Goal: Navigation & Orientation: Find specific page/section

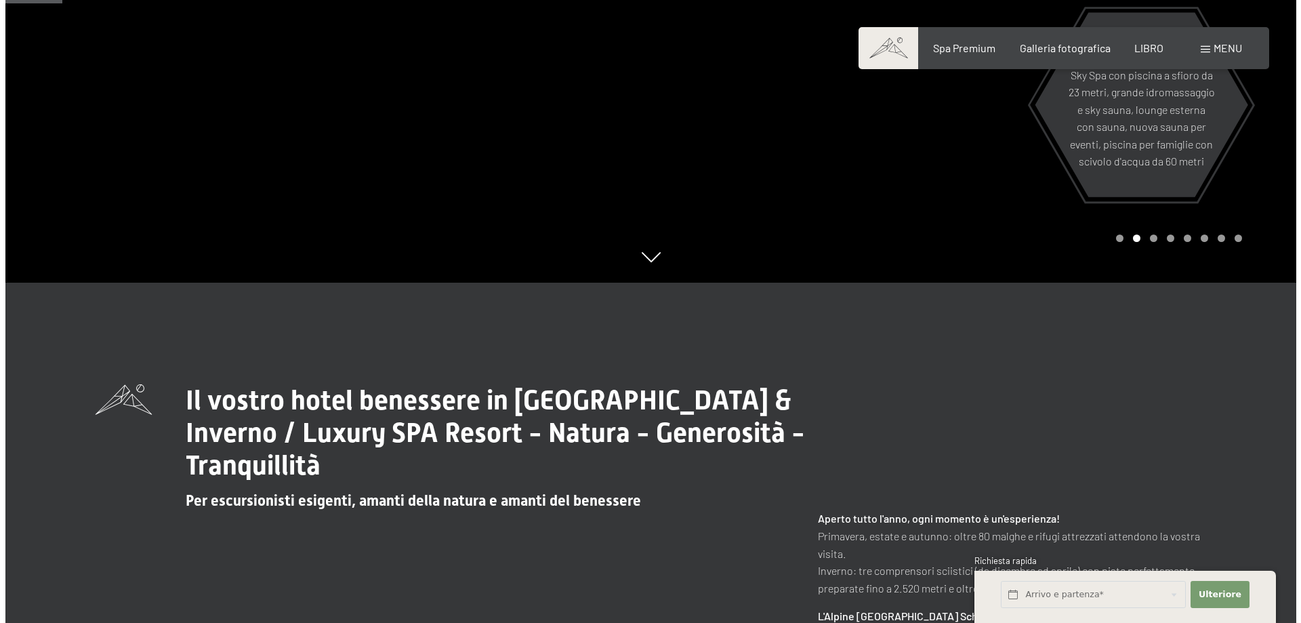
scroll to position [339, 0]
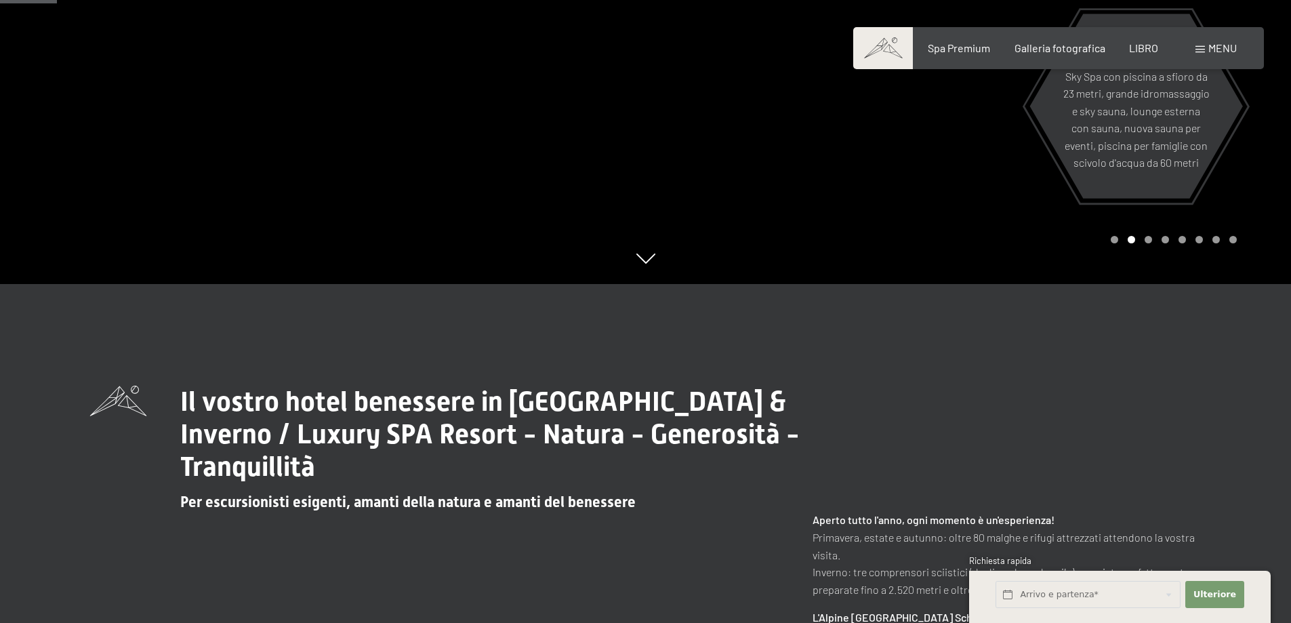
click at [1197, 47] on span at bounding box center [1199, 49] width 9 height 7
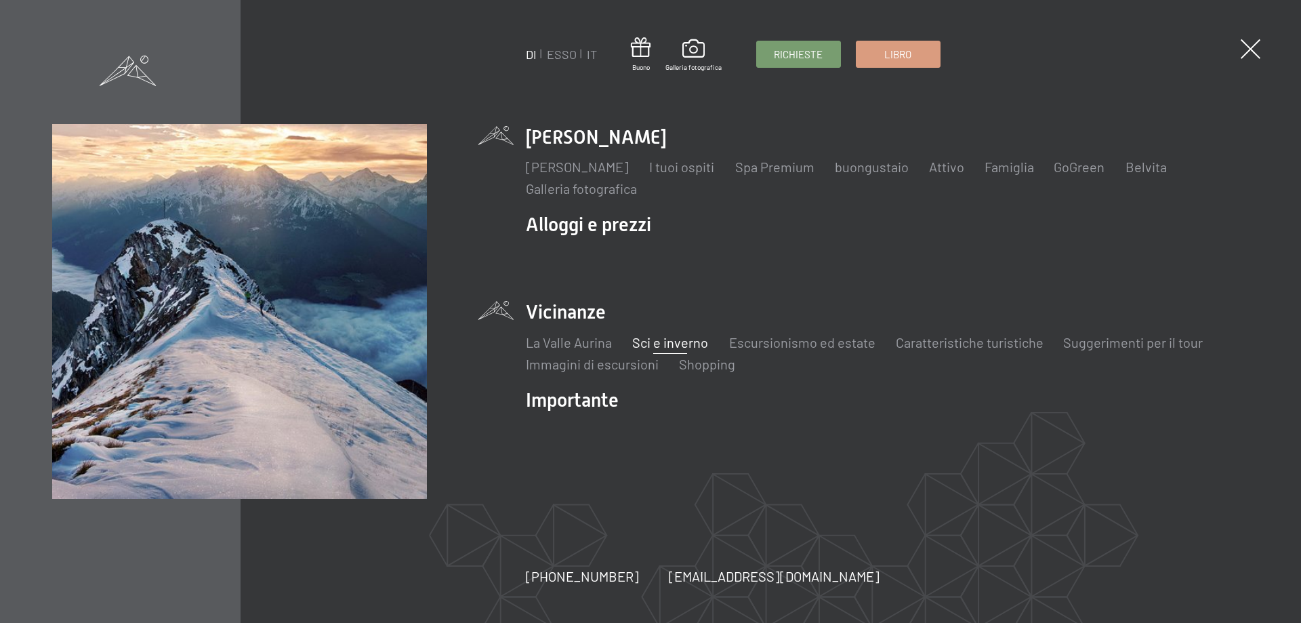
click at [667, 341] on font "Sci e inverno" at bounding box center [670, 342] width 76 height 16
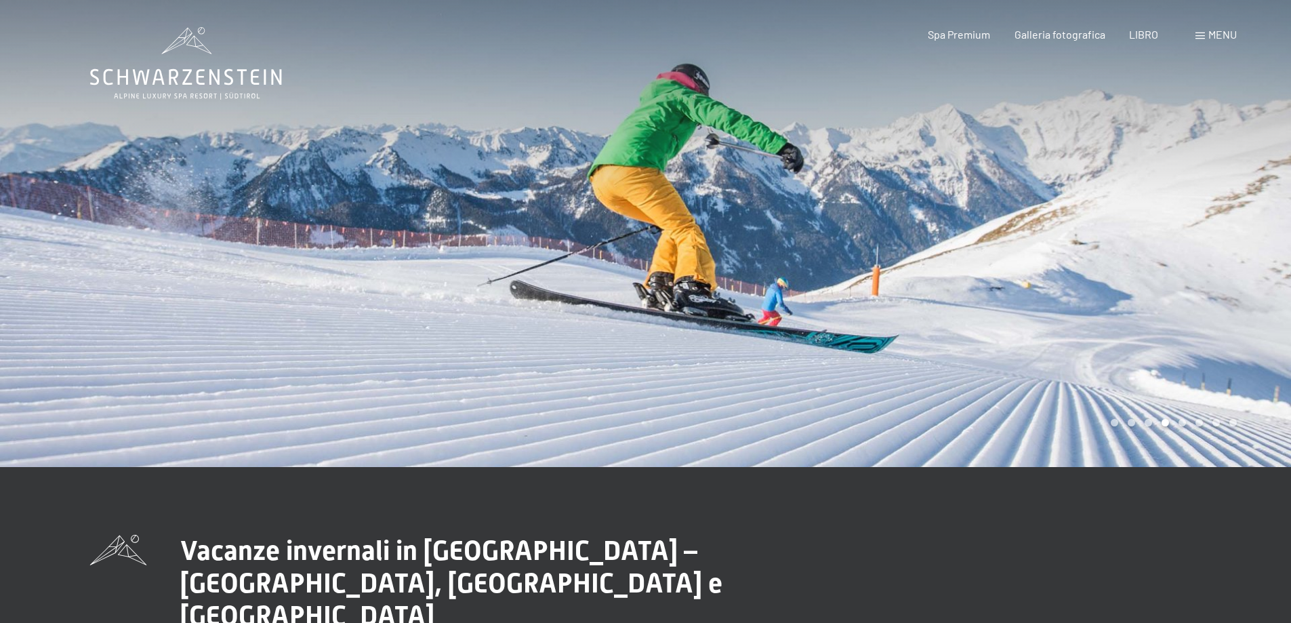
click at [1144, 332] on div at bounding box center [969, 233] width 646 height 467
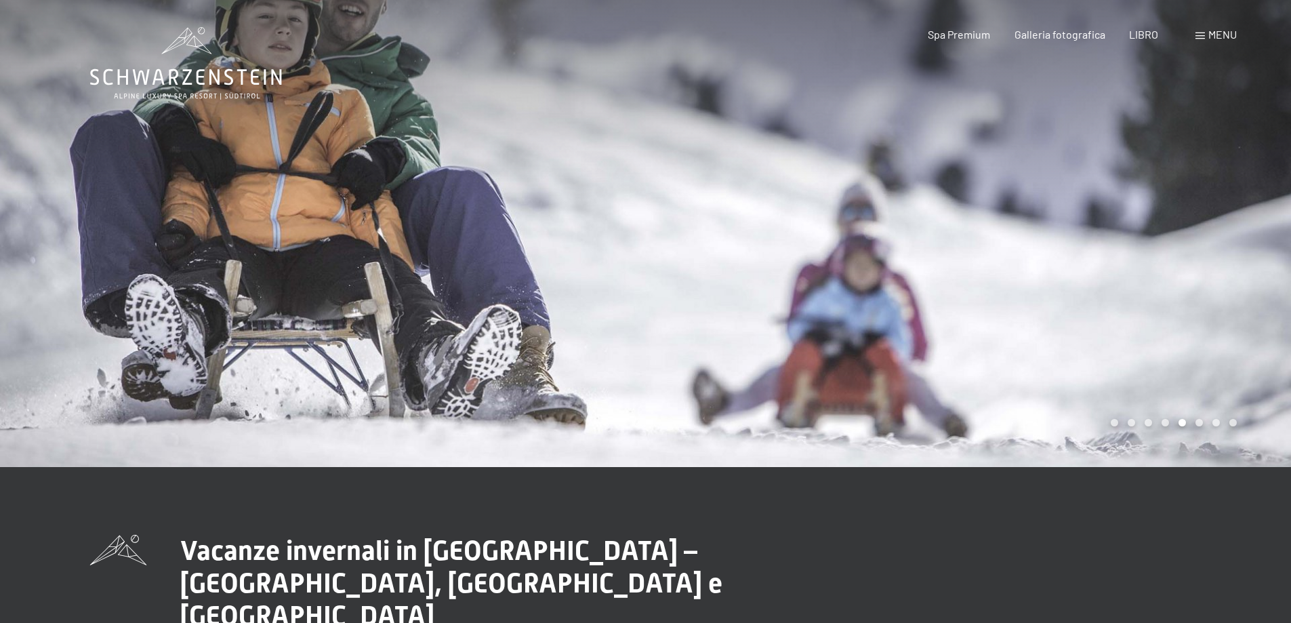
click at [1134, 327] on div at bounding box center [969, 233] width 646 height 467
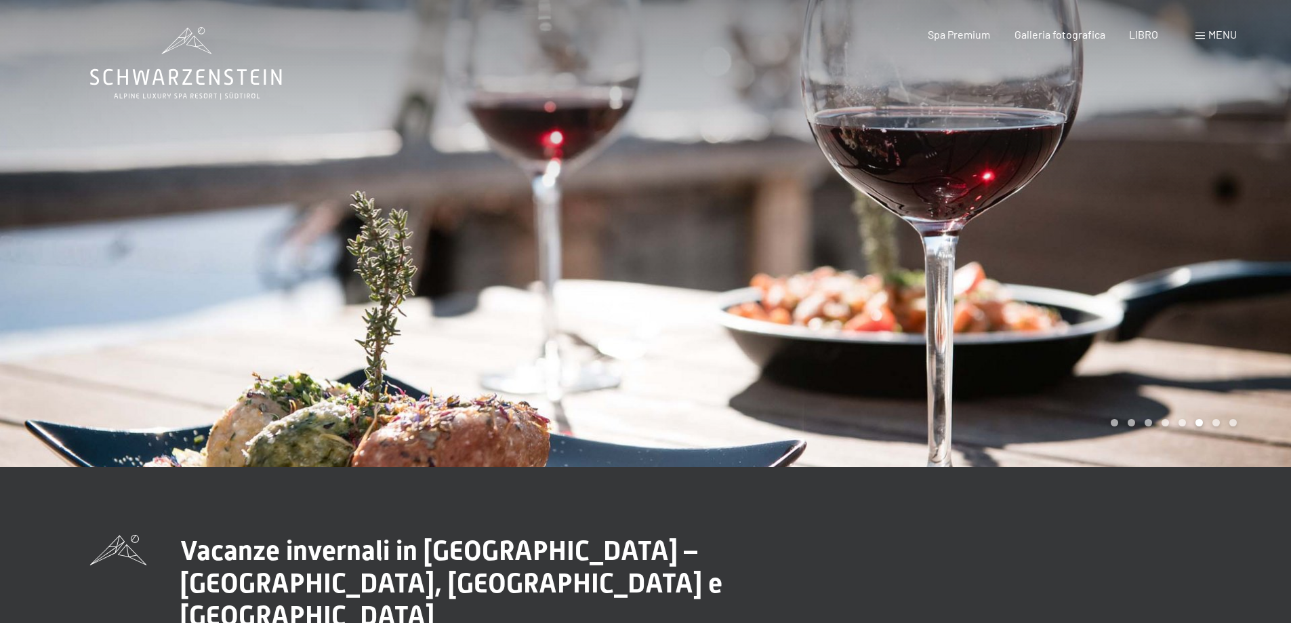
click at [1132, 326] on div at bounding box center [969, 233] width 646 height 467
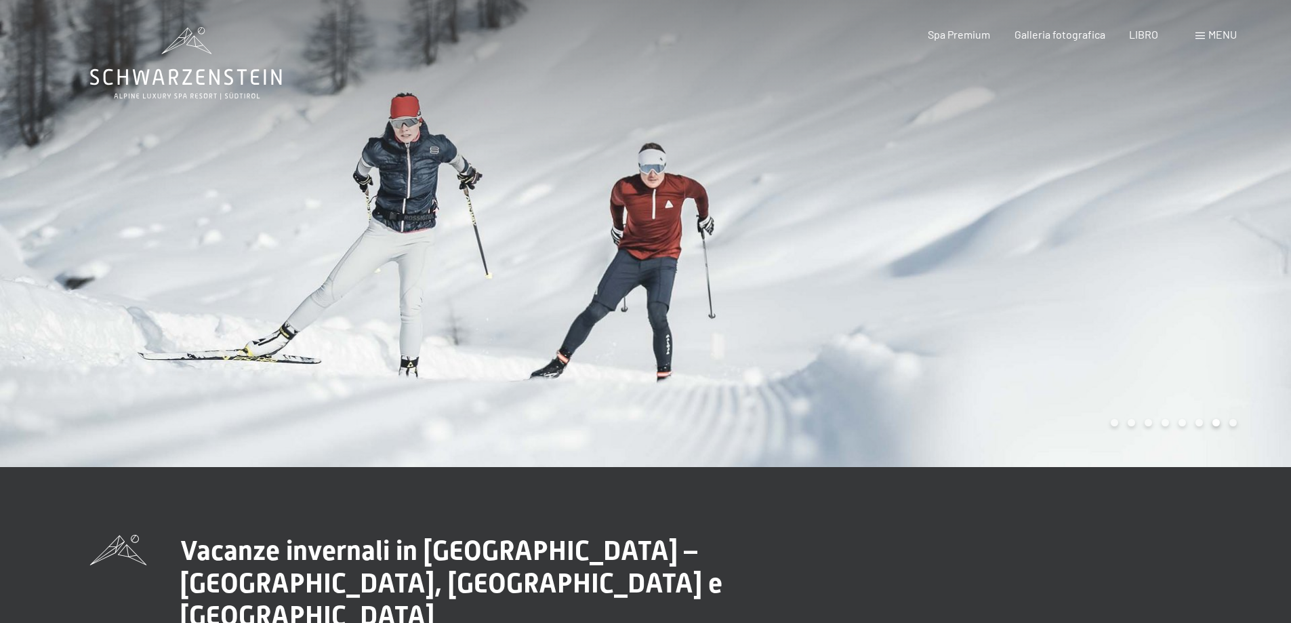
click at [1130, 327] on div at bounding box center [969, 233] width 646 height 467
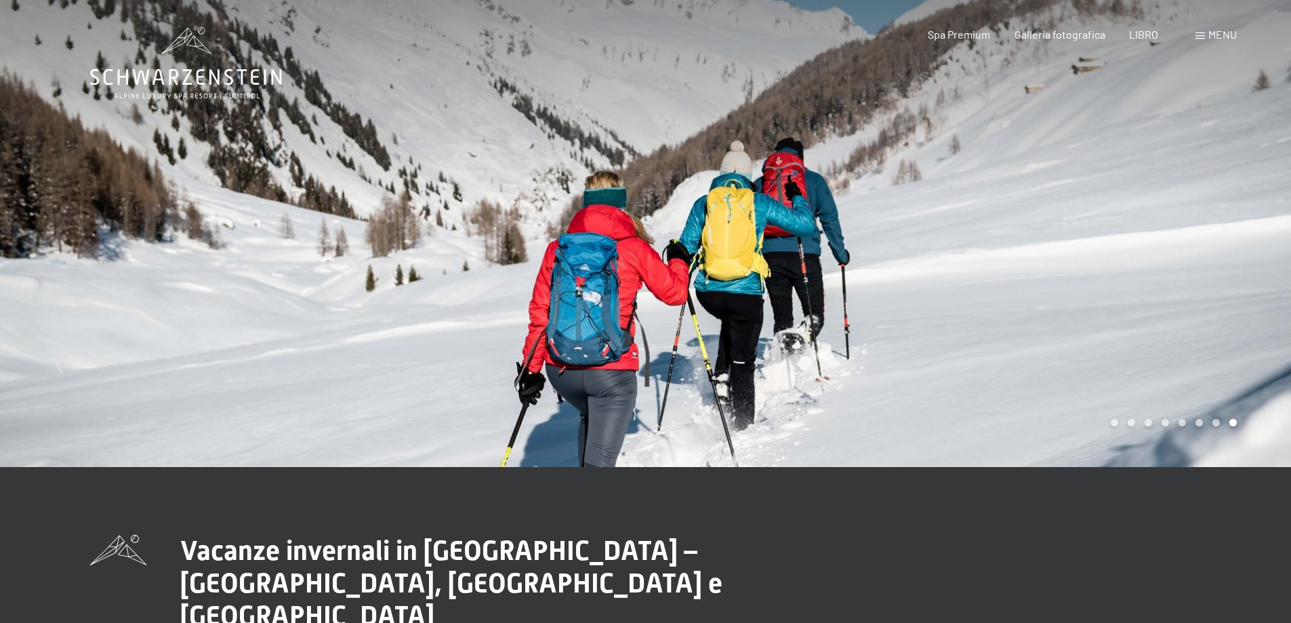
click at [1130, 327] on div at bounding box center [969, 233] width 646 height 467
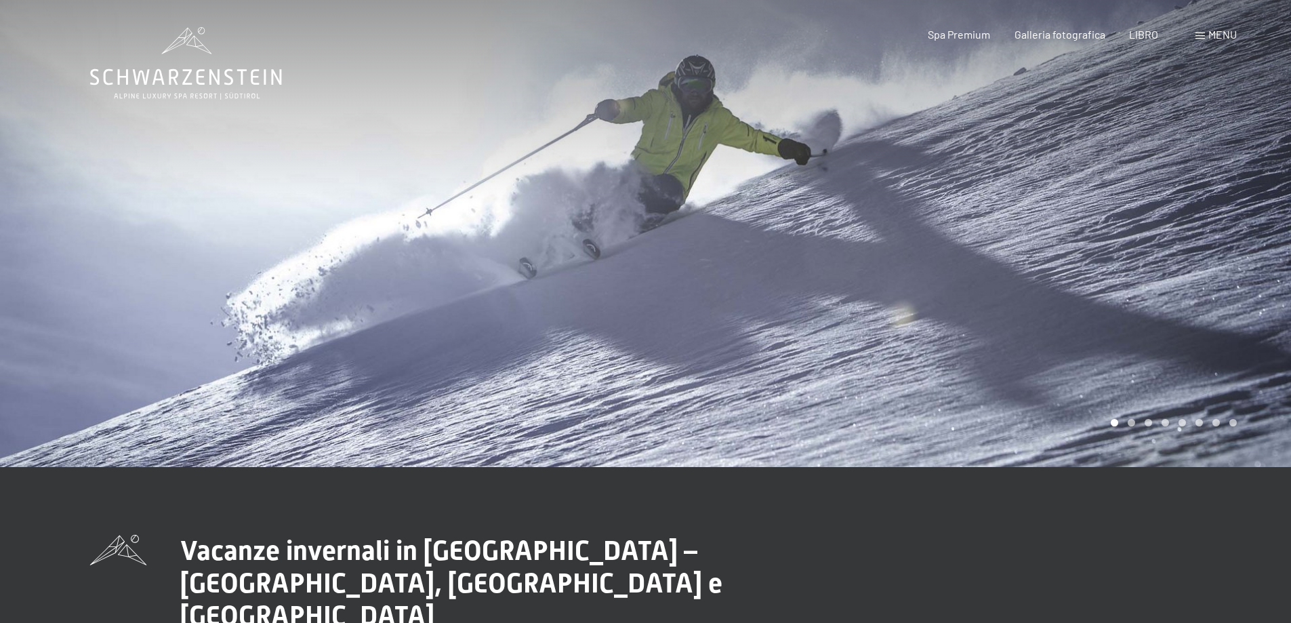
click at [1130, 327] on div at bounding box center [969, 233] width 646 height 467
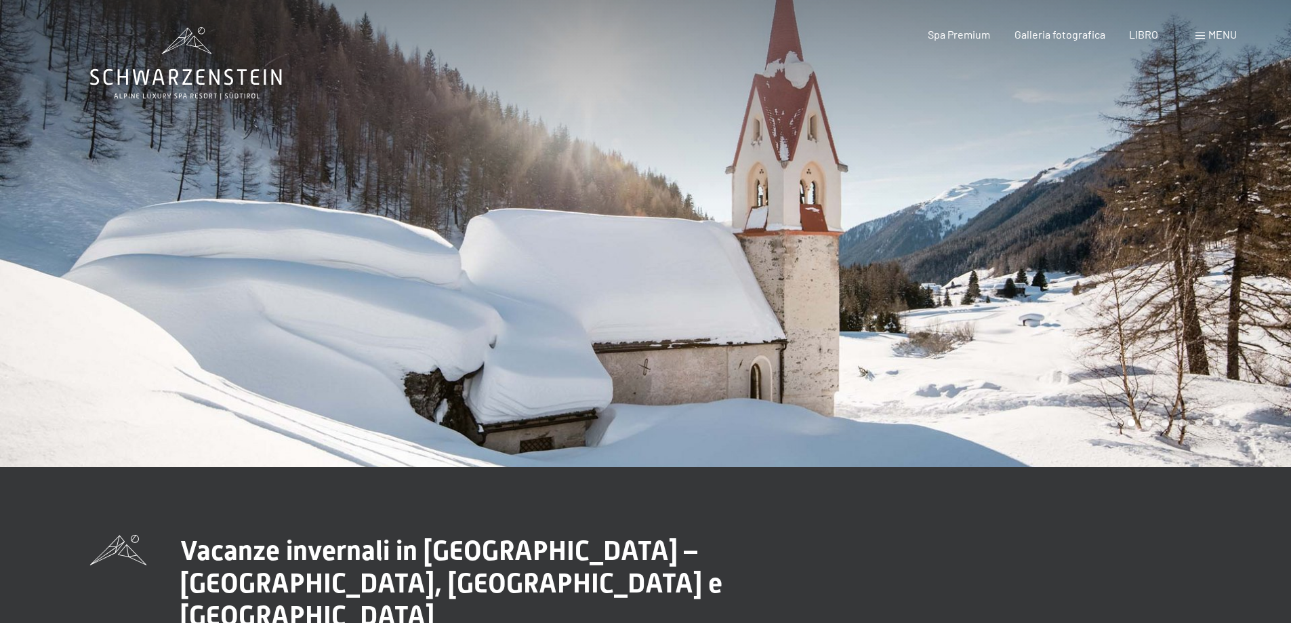
click at [1130, 327] on div at bounding box center [969, 233] width 646 height 467
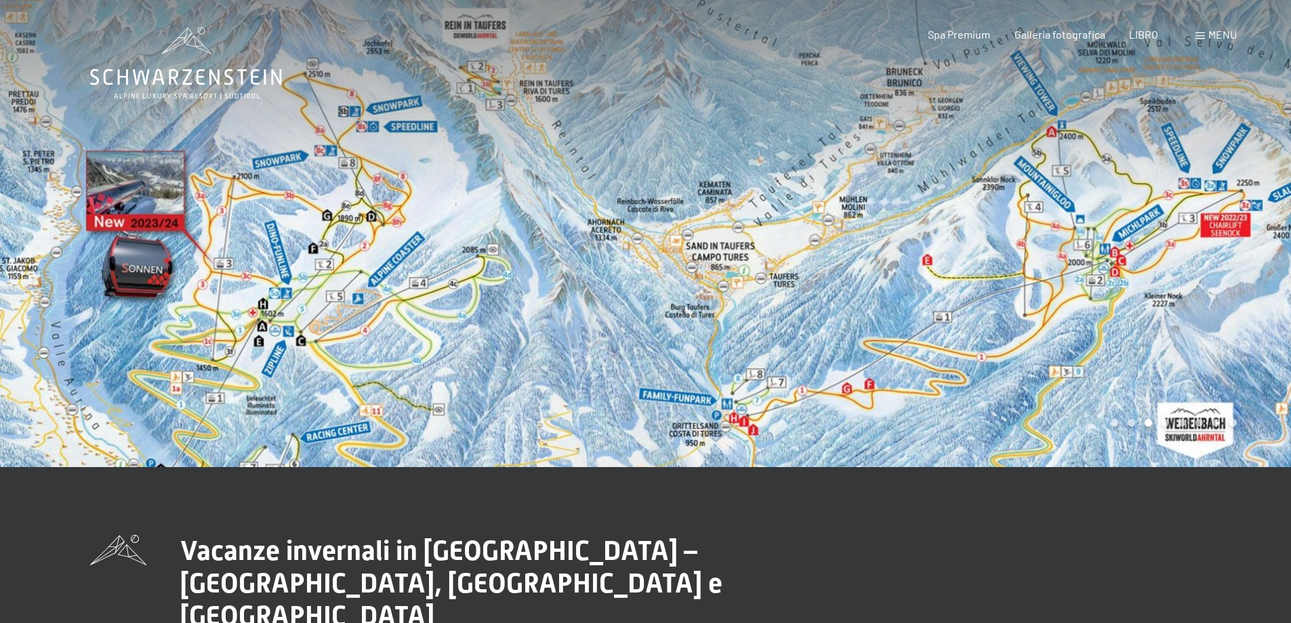
drag, startPoint x: 737, startPoint y: 317, endPoint x: 739, endPoint y: 295, distance: 22.4
click at [743, 295] on div at bounding box center [969, 233] width 646 height 467
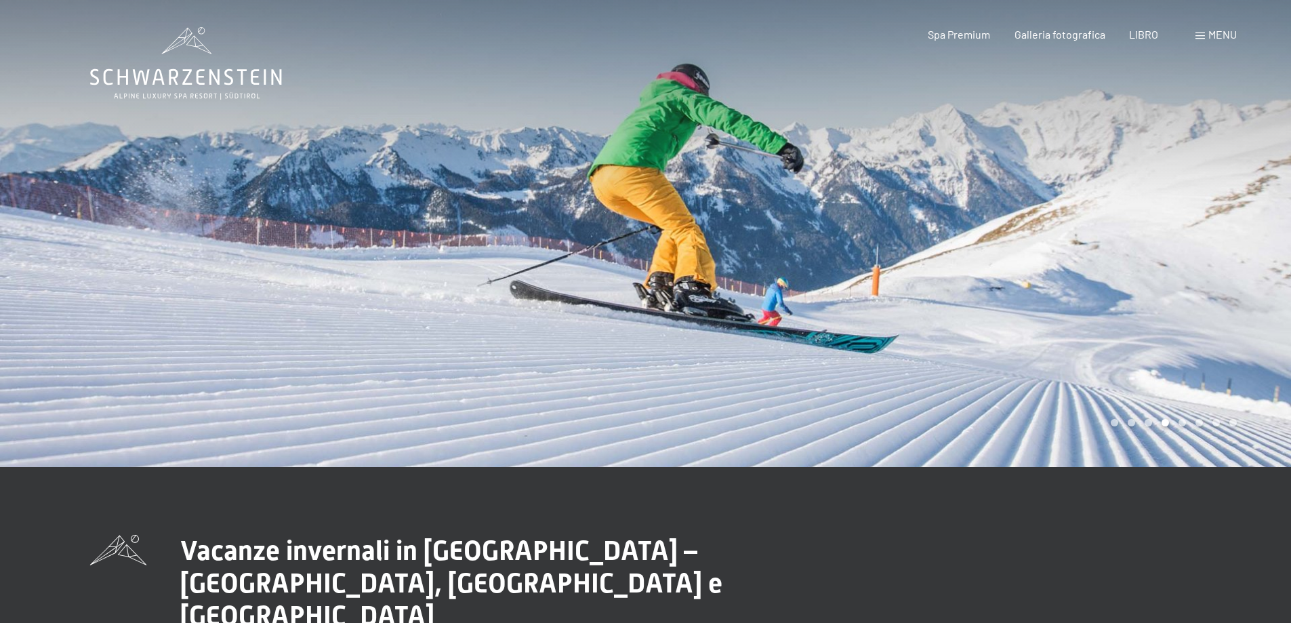
click at [908, 274] on div at bounding box center [969, 233] width 646 height 467
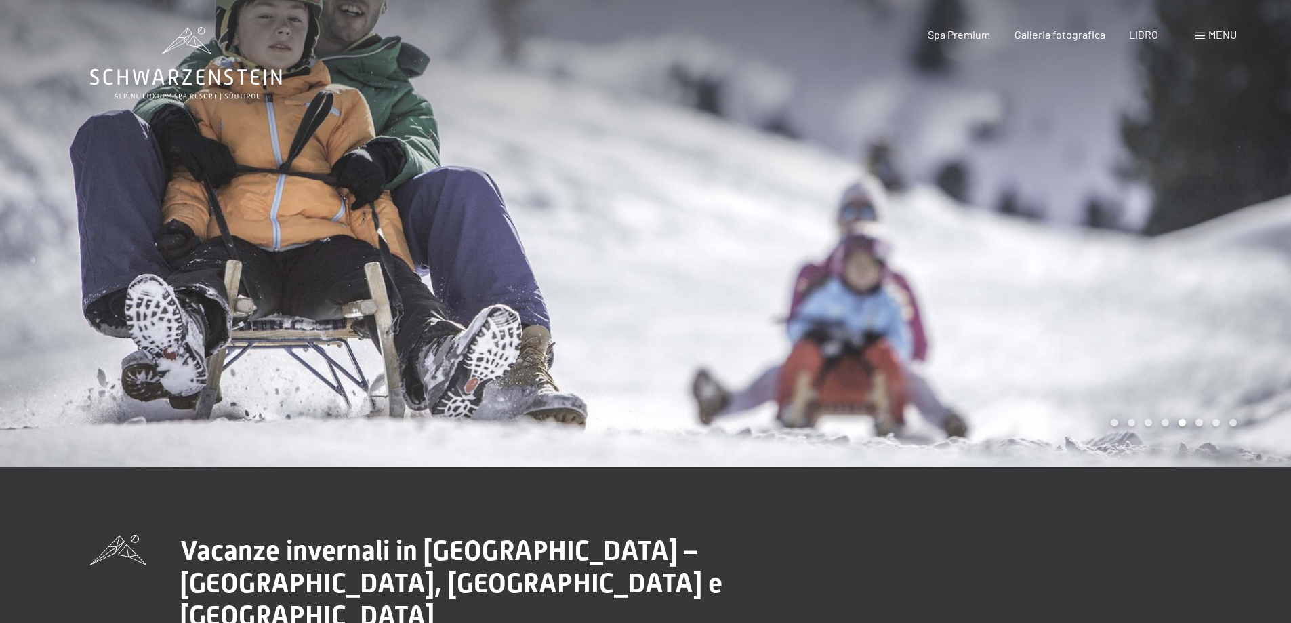
drag, startPoint x: 905, startPoint y: 281, endPoint x: 879, endPoint y: 286, distance: 26.2
click at [903, 288] on div at bounding box center [969, 233] width 646 height 467
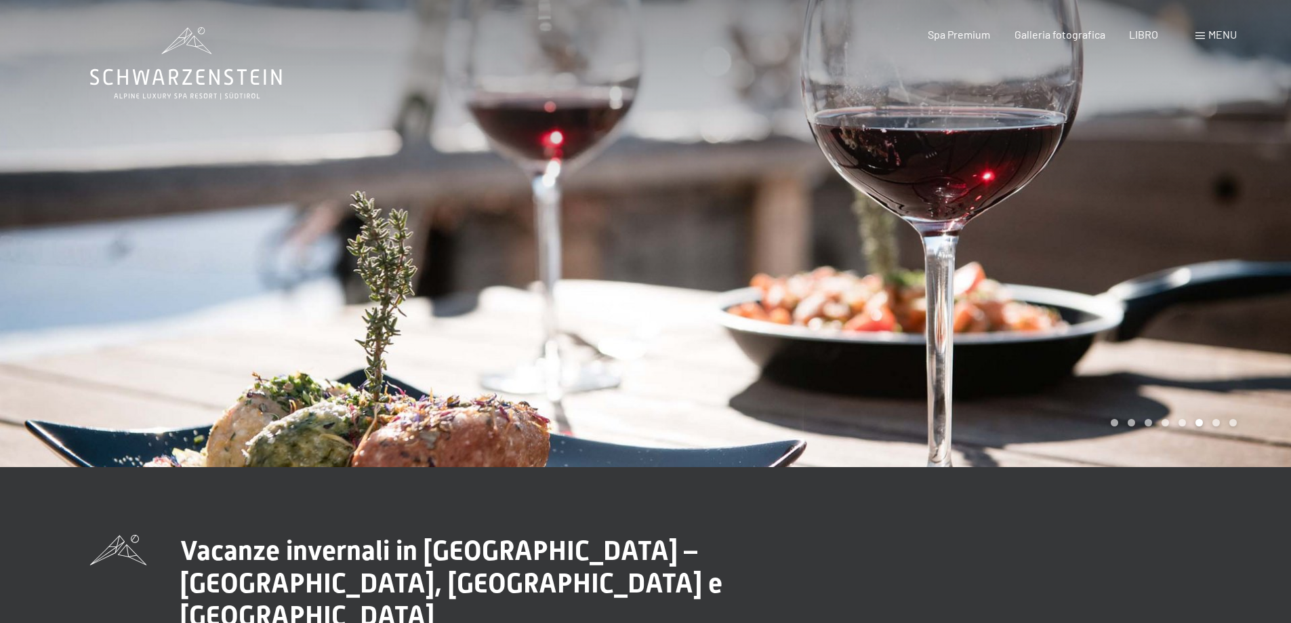
click at [192, 299] on div at bounding box center [323, 233] width 646 height 467
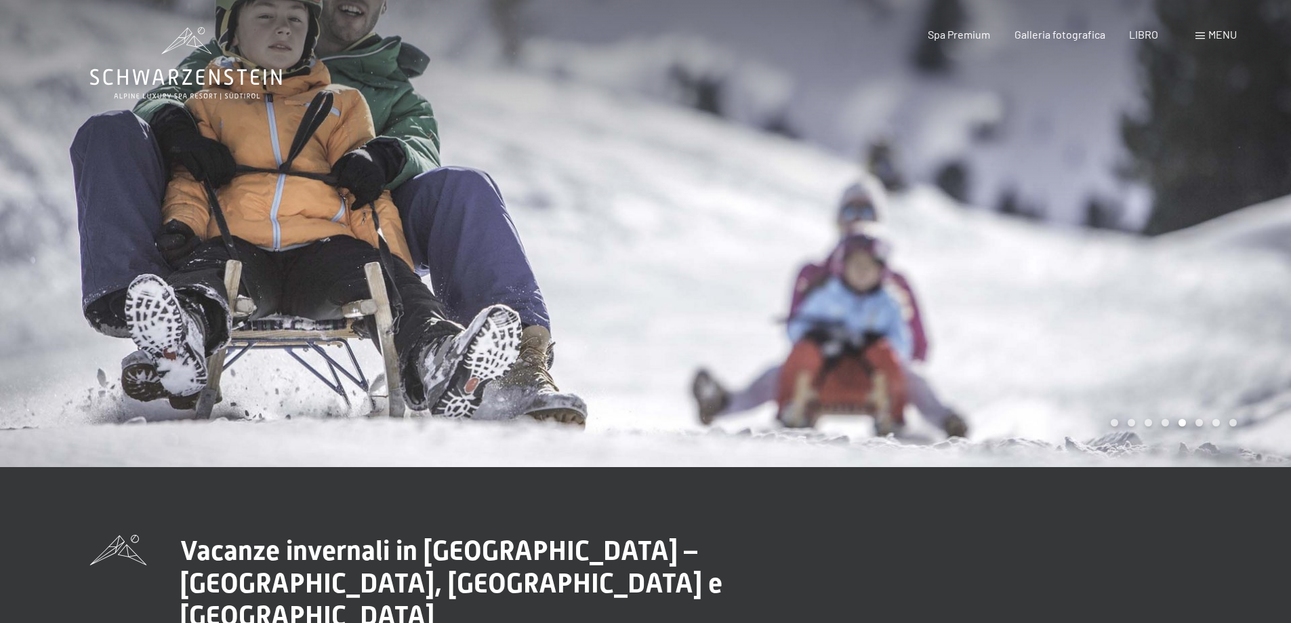
click at [192, 299] on div at bounding box center [323, 233] width 646 height 467
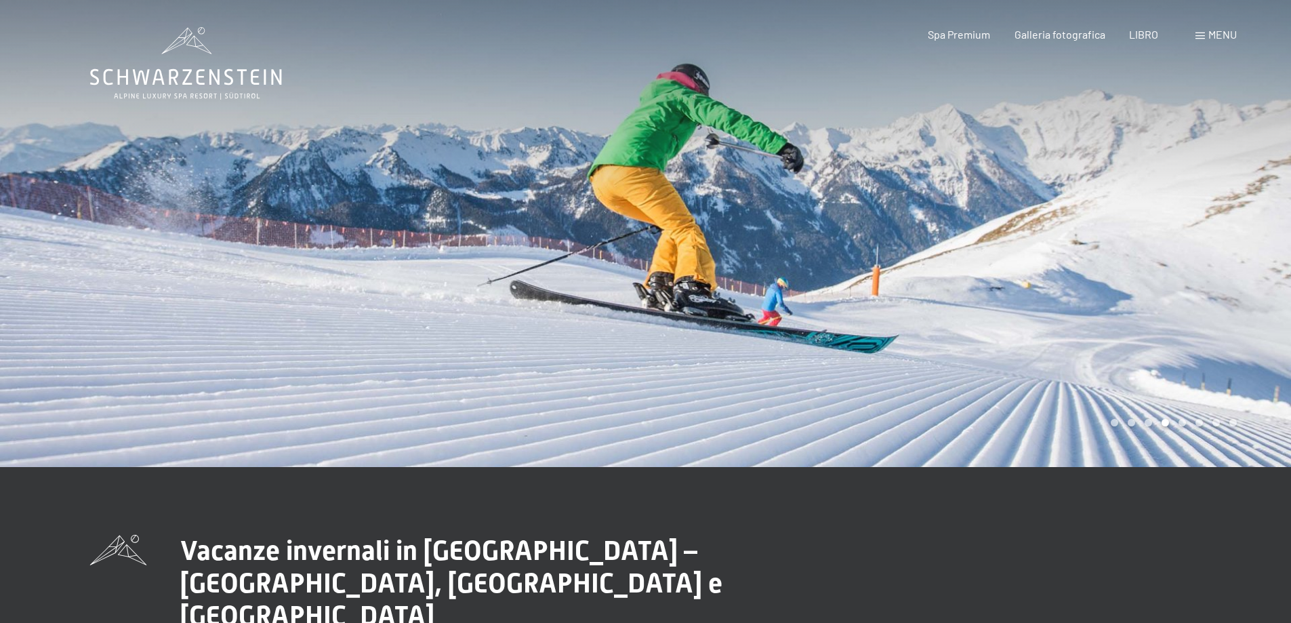
click at [192, 299] on div at bounding box center [323, 233] width 646 height 467
